Goal: Task Accomplishment & Management: Manage account settings

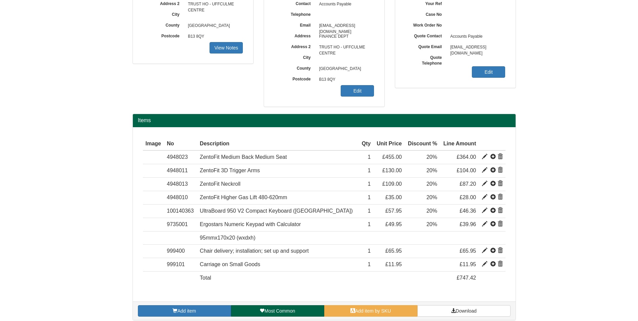
scroll to position [127, 0]
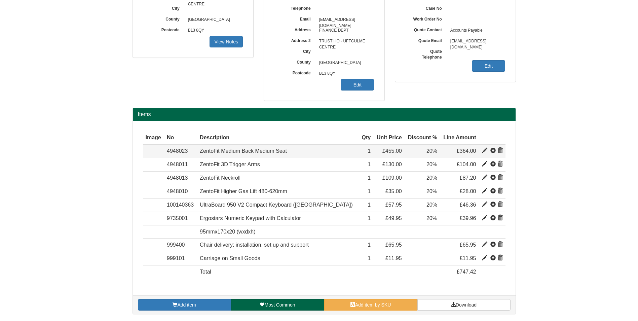
click at [486, 150] on span at bounding box center [484, 150] width 5 height 5
type input "ZentoFit Medium Back Medium Seat"
type input "Bondai Domestic Black 8033"
type input "242.08"
type input "455.00"
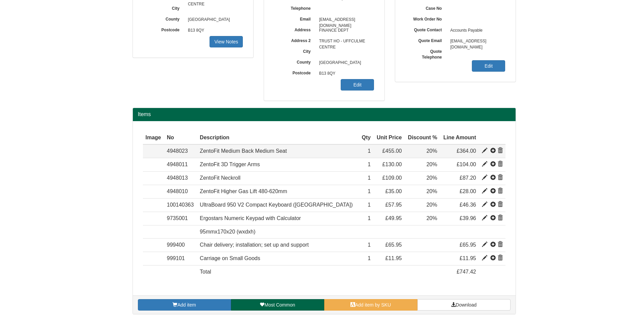
type input "455.00"
type input "1"
type input "20.00"
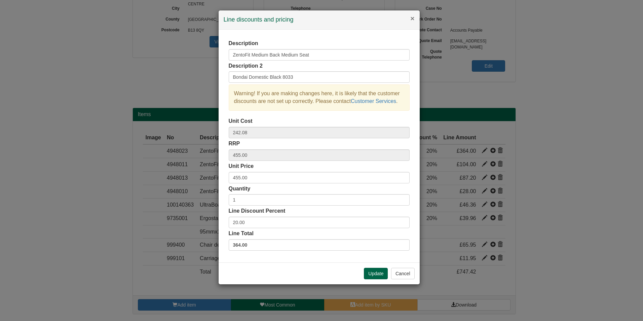
click at [414, 18] on button "×" at bounding box center [412, 18] width 4 height 7
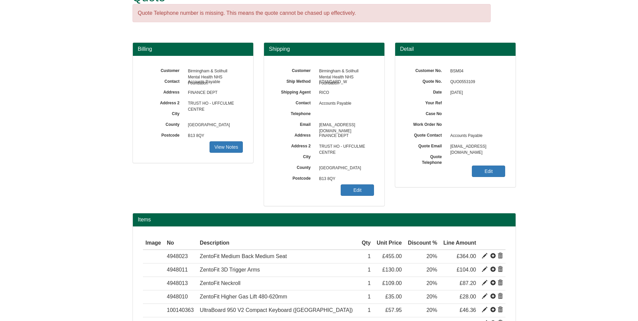
scroll to position [0, 0]
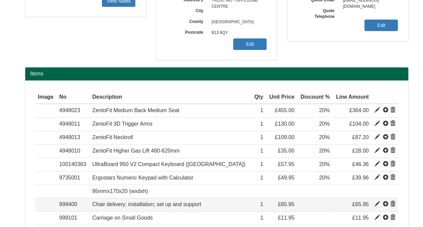
scroll to position [219, 0]
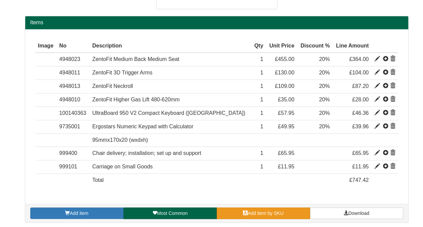
click at [272, 211] on span "Add item by SKU" at bounding box center [265, 212] width 36 height 5
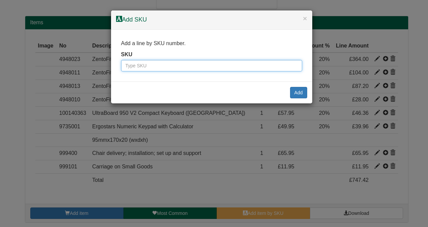
click at [171, 65] on input "text" at bounding box center [211, 65] width 181 height 11
type input "4948032"
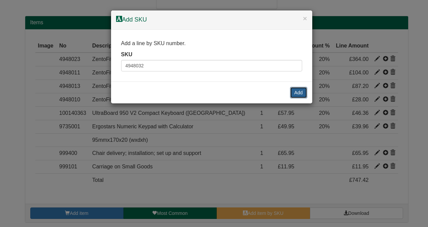
click at [300, 96] on button "Add" at bounding box center [298, 92] width 17 height 11
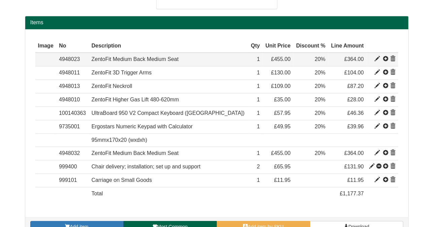
click at [392, 57] on span at bounding box center [392, 58] width 5 height 5
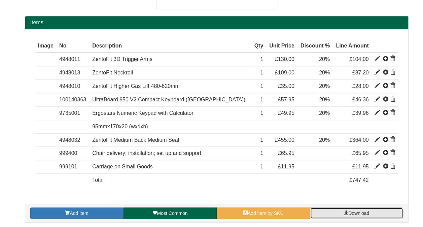
click at [361, 211] on span "Download" at bounding box center [358, 212] width 21 height 5
